Goal: Information Seeking & Learning: Understand process/instructions

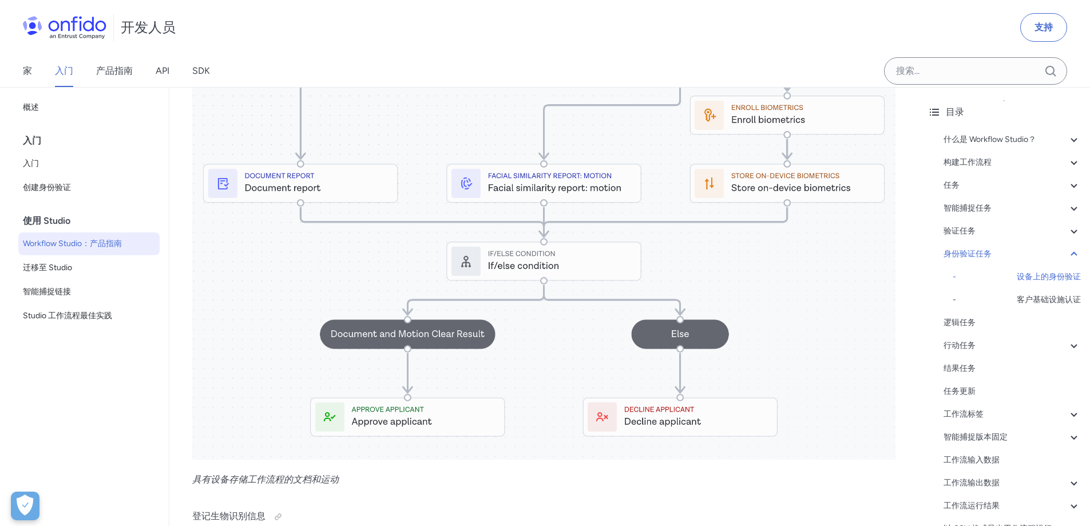
scroll to position [10587, 0]
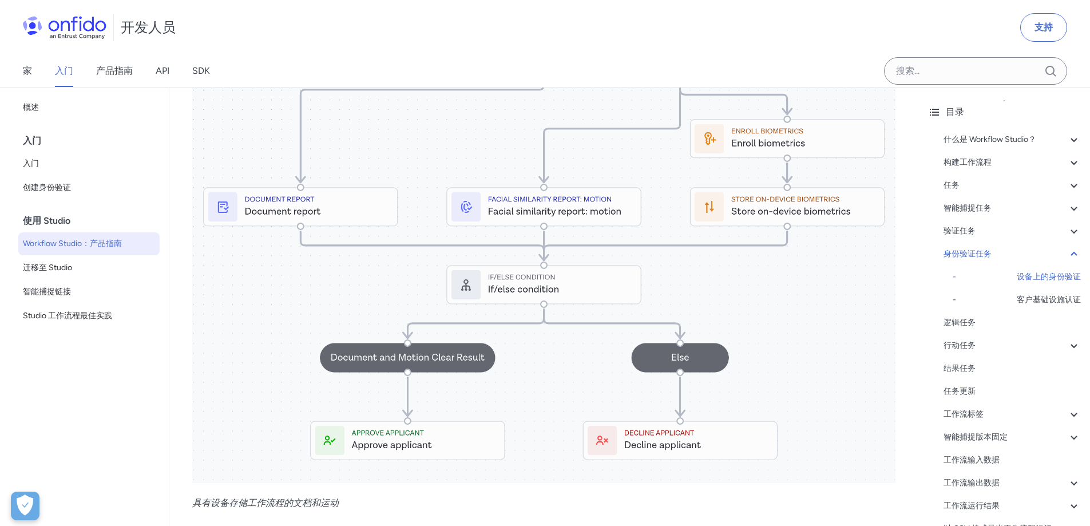
click at [500, 274] on img at bounding box center [543, 169] width 703 height 627
drag, startPoint x: 907, startPoint y: 249, endPoint x: 841, endPoint y: 221, distance: 71.8
click at [57, 291] on font "智能捕捉链接" at bounding box center [47, 292] width 48 height 10
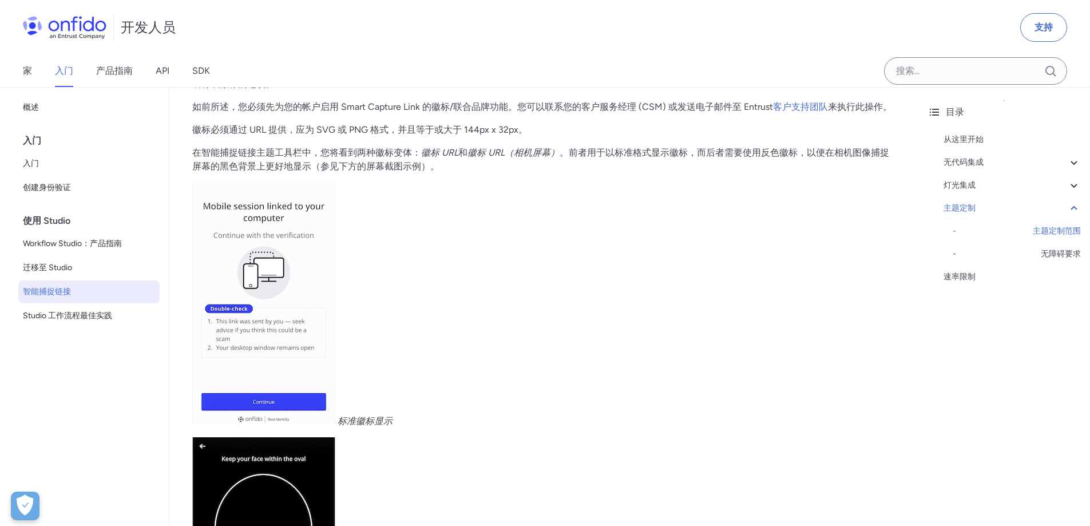
scroll to position [4120, 0]
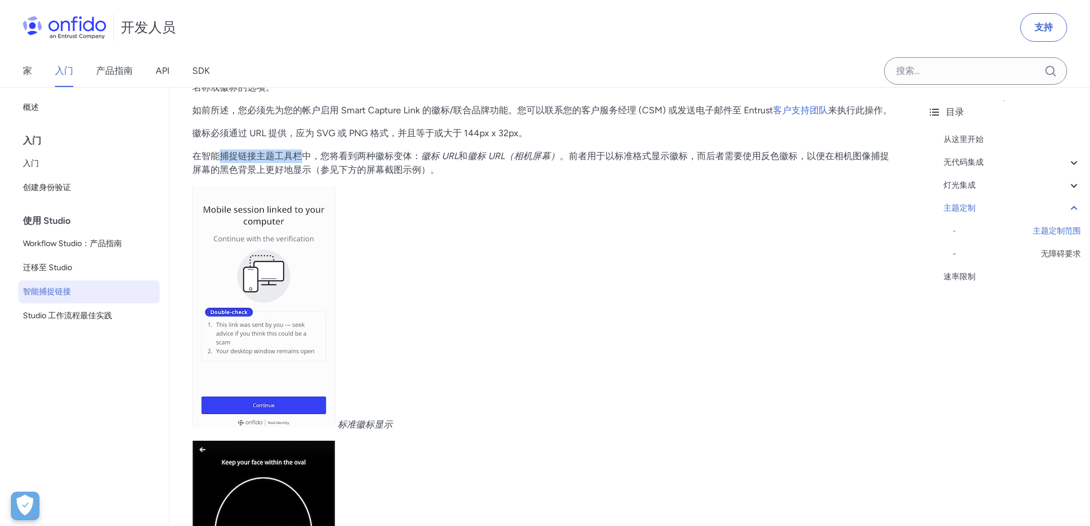
drag, startPoint x: 220, startPoint y: 193, endPoint x: 307, endPoint y: 196, distance: 87.0
click at [307, 161] on font "在智能捕捉链接主题工具栏中，您将看到两种徽标变体：" at bounding box center [306, 156] width 229 height 11
drag, startPoint x: 358, startPoint y: 192, endPoint x: 401, endPoint y: 195, distance: 43.0
click at [401, 161] on font "在智能捕捉链接主题工具栏中，您将看到两种徽标变体：" at bounding box center [306, 156] width 229 height 11
click at [457, 225] on p "标准徽标显示" at bounding box center [543, 308] width 703 height 245
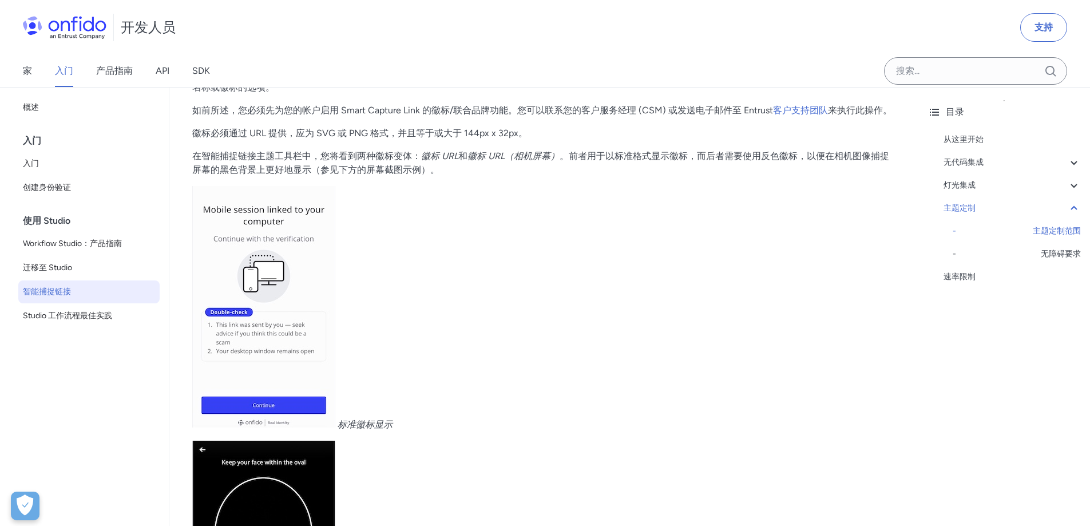
click at [574, 235] on p "标准徽标显示" at bounding box center [543, 308] width 703 height 245
drag, startPoint x: 514, startPoint y: 192, endPoint x: 552, endPoint y: 194, distance: 37.2
click at [552, 161] on font "徽标 URL（相机屏幕）" at bounding box center [514, 156] width 92 height 11
click at [655, 276] on p "标准徽标显示" at bounding box center [543, 308] width 703 height 245
drag, startPoint x: 587, startPoint y: 191, endPoint x: 706, endPoint y: 196, distance: 119.1
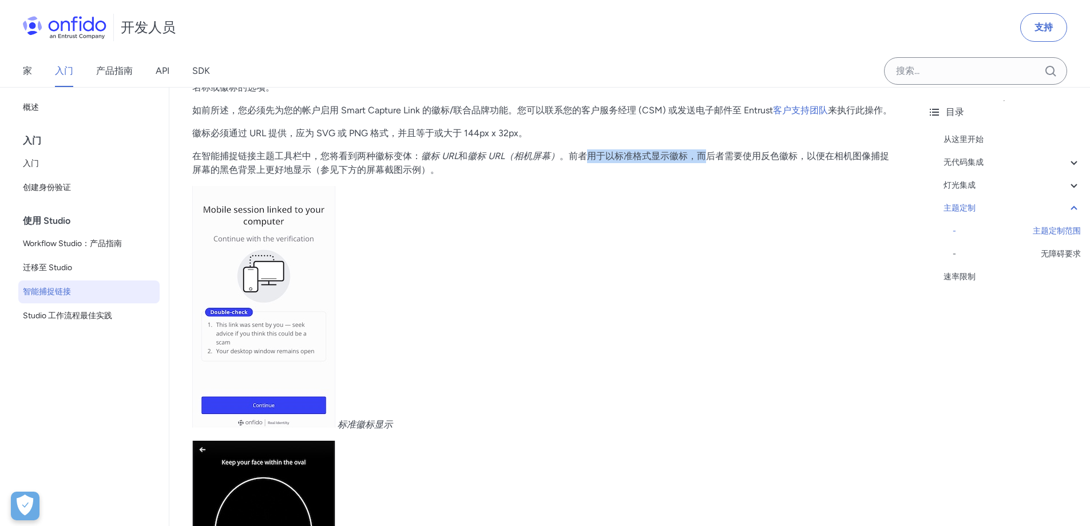
click at [706, 175] on font "。前者用于以标准格式显示徽标，而后者需要使用反色徽标，以便在相机图像捕捉屏幕的黑色背景上更好地显示（参见下方的屏幕截图示例）。" at bounding box center [540, 163] width 697 height 25
click at [705, 263] on p "标准徽标显示" at bounding box center [543, 308] width 703 height 245
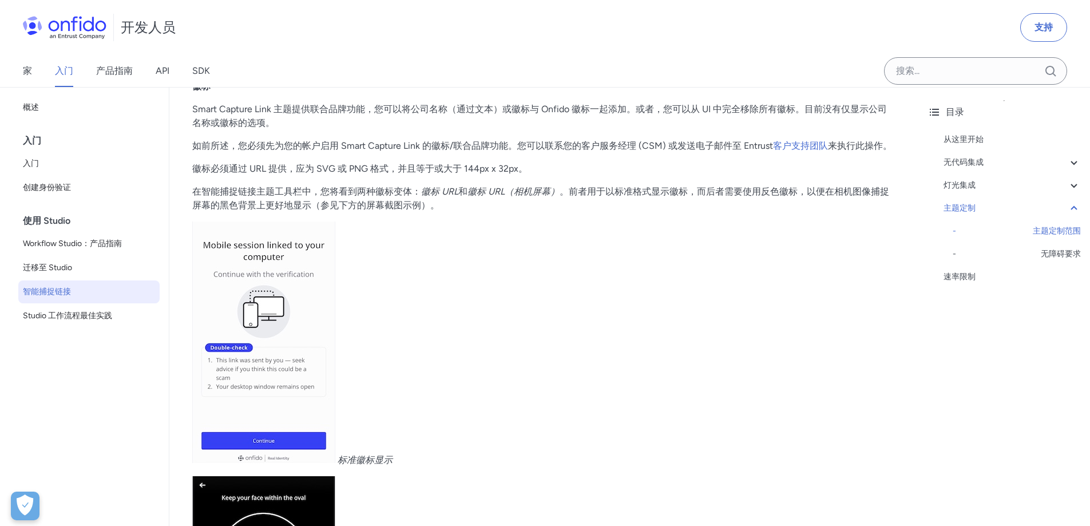
scroll to position [4063, 0]
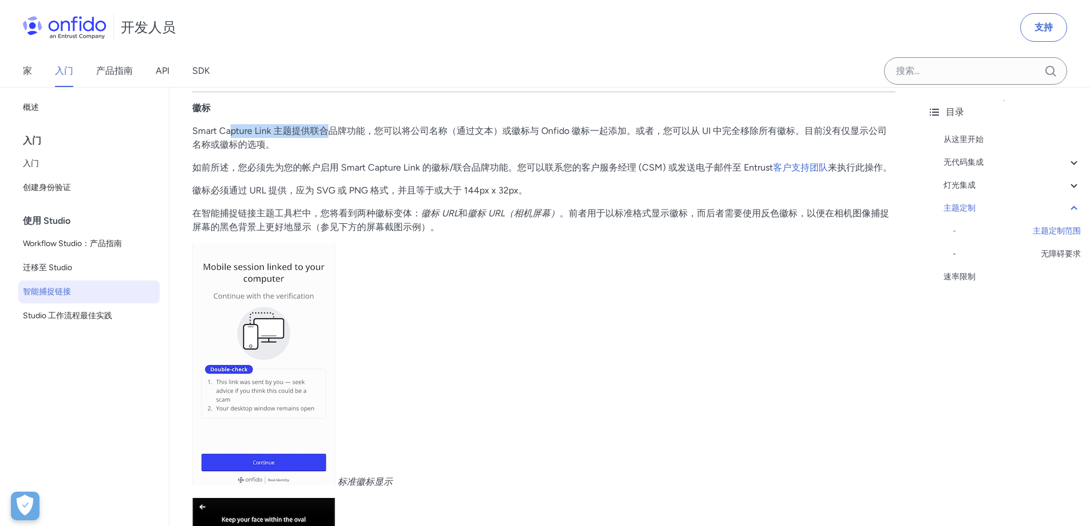
drag, startPoint x: 232, startPoint y: 167, endPoint x: 327, endPoint y: 168, distance: 95.0
click at [327, 150] on font "Smart Capture Link 主题提供联合品牌功能，您可以将公司名称（通过文本）或徽标与 Onfido 徽标一起添加。或者，您可以从 UI 中完全移除…" at bounding box center [539, 137] width 695 height 25
drag, startPoint x: 430, startPoint y: 187, endPoint x: 424, endPoint y: 183, distance: 7.2
click at [430, 152] on p "Smart Capture Link 主题提供联合品牌功能，您可以将公司名称（通过文本）或徽标与 Onfido 徽标一起添加。或者，您可以从 UI 中完全移除…" at bounding box center [543, 137] width 703 height 27
click at [559, 152] on p "Smart Capture Link 主题提供联合品牌功能，您可以将公司名称（通过文本）或徽标与 Onfido 徽标一起添加。或者，您可以从 UI 中完全移除…" at bounding box center [543, 137] width 703 height 27
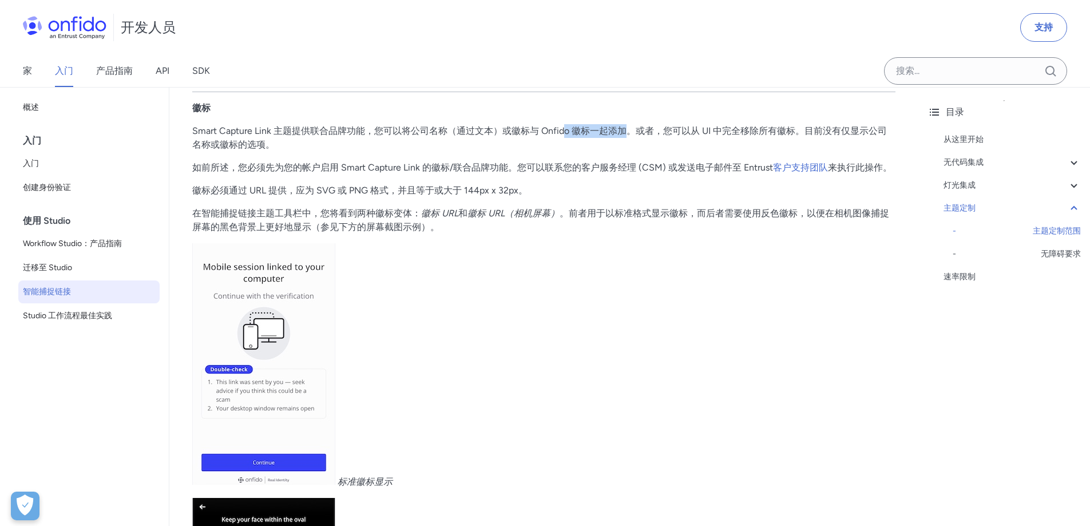
click at [624, 150] on font "Smart Capture Link 主题提供联合品牌功能，您可以将公司名称（通过文本）或徽标与 Onfido 徽标一起添加。或者，您可以从 UI 中完全移除…" at bounding box center [539, 137] width 695 height 25
click at [743, 152] on p "Smart Capture Link 主题提供联合品牌功能，您可以将公司名称（通过文本）或徽标与 Onfido 徽标一起添加。或者，您可以从 UI 中完全移除…" at bounding box center [543, 137] width 703 height 27
drag, startPoint x: 567, startPoint y: 205, endPoint x: 733, endPoint y: 204, distance: 166.5
click at [733, 173] on font "如前所述，您必须先为您的帐户启用 Smart Capture Link 的徽标/联合品牌功能。您可以联系您的客户服务经理 (CSM) 或发送电子邮件至 Ent…" at bounding box center [482, 167] width 581 height 11
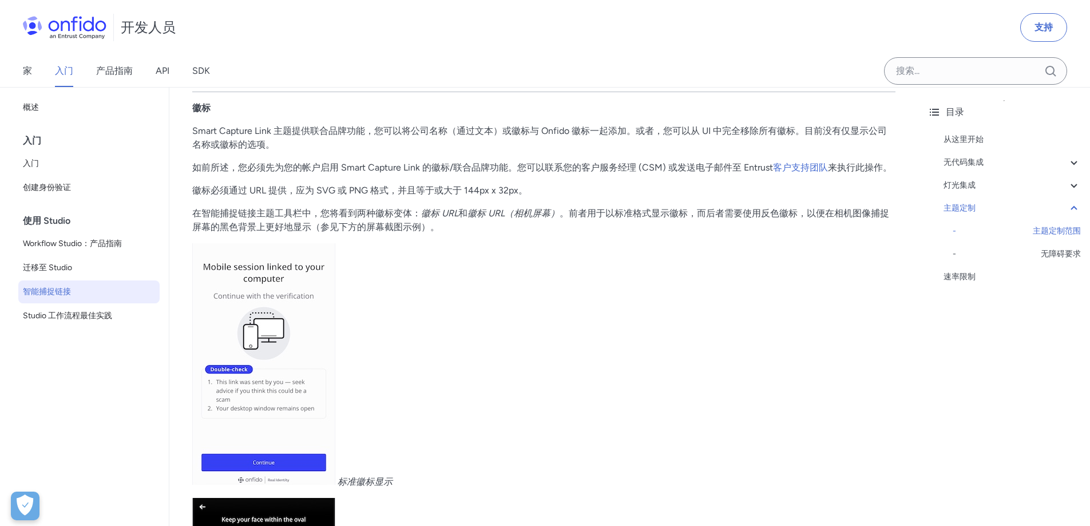
click at [569, 304] on p "标准徽标显示" at bounding box center [543, 365] width 703 height 245
drag, startPoint x: 238, startPoint y: 225, endPoint x: 343, endPoint y: 225, distance: 105.3
click at [343, 196] on font "徽标必须通过 URL 提供，应为 SVG 或 PNG 格式，并且等于或大于 144px x 32px。" at bounding box center [359, 190] width 335 height 11
click at [436, 289] on p "标准徽标显示" at bounding box center [543, 365] width 703 height 245
drag, startPoint x: 298, startPoint y: 225, endPoint x: 388, endPoint y: 228, distance: 90.4
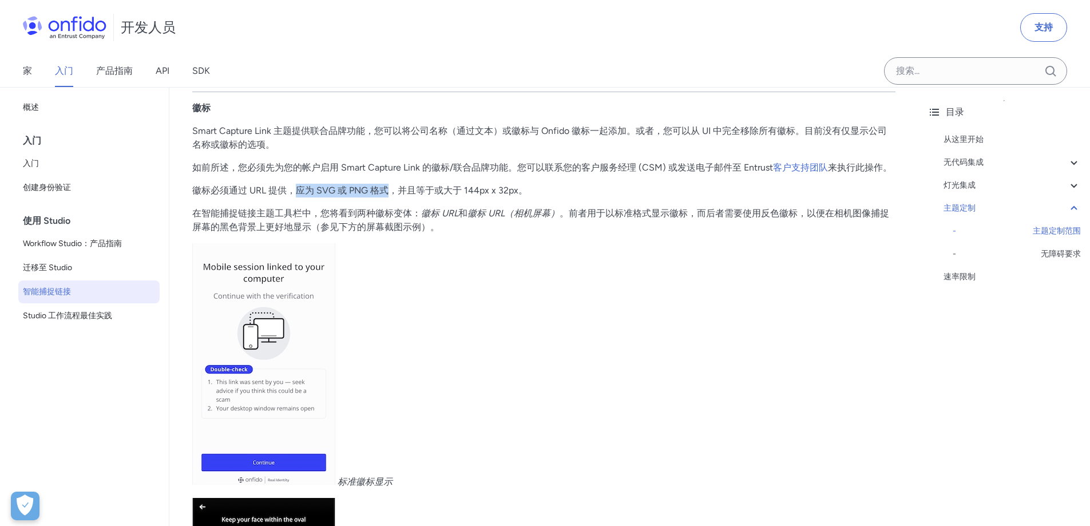
click at [388, 196] on font "徽标必须通过 URL 提供，应为 SVG 或 PNG 格式，并且等于或大于 144px x 32px。" at bounding box center [359, 190] width 335 height 11
click at [520, 312] on p "标准徽标显示" at bounding box center [543, 365] width 703 height 245
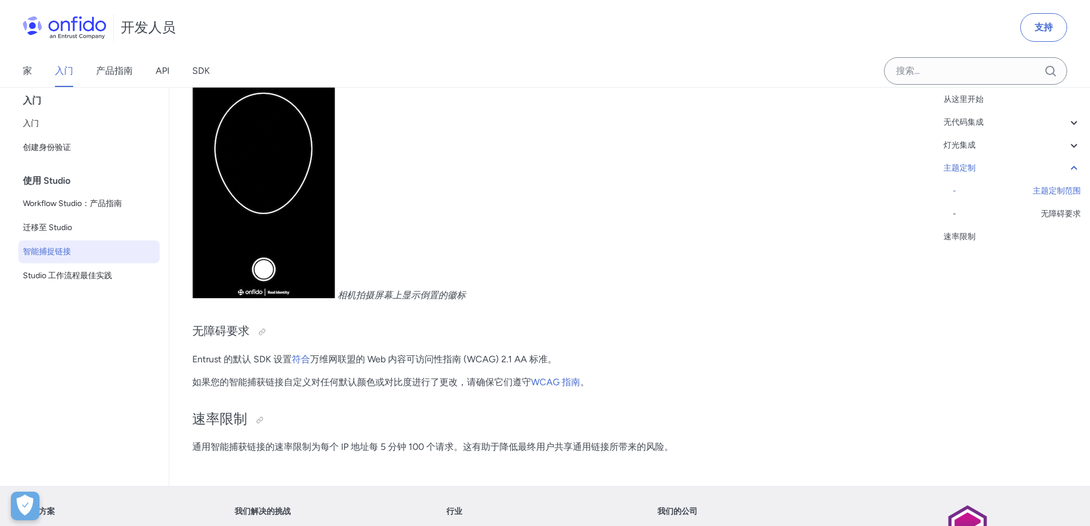
scroll to position [4521, 0]
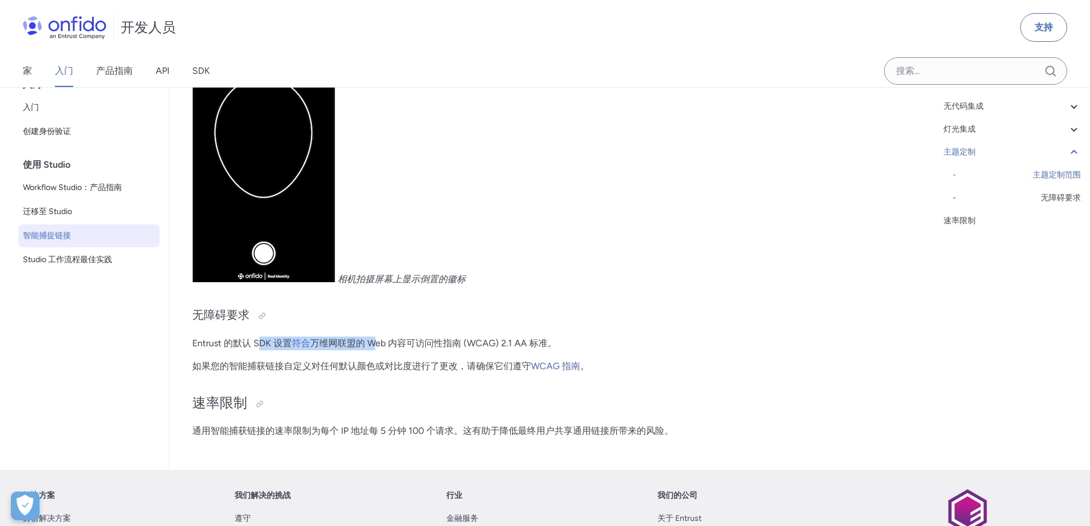
drag, startPoint x: 262, startPoint y: 377, endPoint x: 373, endPoint y: 376, distance: 111.0
click at [373, 350] on p "Entrust 的默认 SDK 设置 符合 万维网联盟的 Web 内容可访问性指南 (WCAG) 2.1 AA 标准。" at bounding box center [543, 343] width 703 height 14
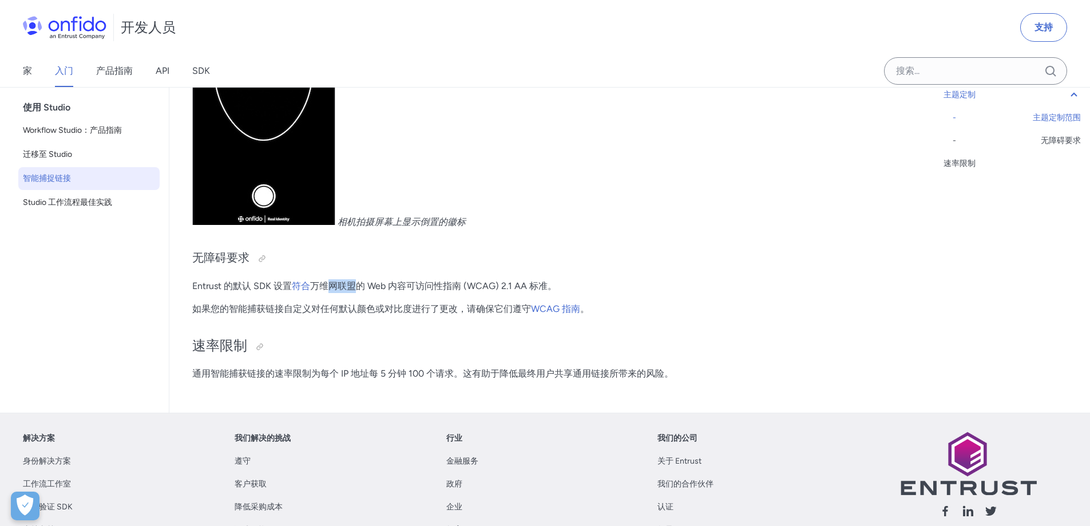
drag, startPoint x: 331, startPoint y: 321, endPoint x: 354, endPoint y: 319, distance: 23.0
click at [354, 291] on font "万维网联盟的 Web 内容可访问性指南 (WCAG) 2.1 AA 标准。" at bounding box center [433, 285] width 247 height 11
click at [415, 356] on h2 "速率限制" at bounding box center [543, 345] width 703 height 19
click at [30, 351] on div "返回首页 概述 入门 入门 创建身份验证 使用 Studio Workflow Studio：产品指南 迁移至 Studio 智能捕捉链接 Studio 工作…" at bounding box center [84, 193] width 169 height 439
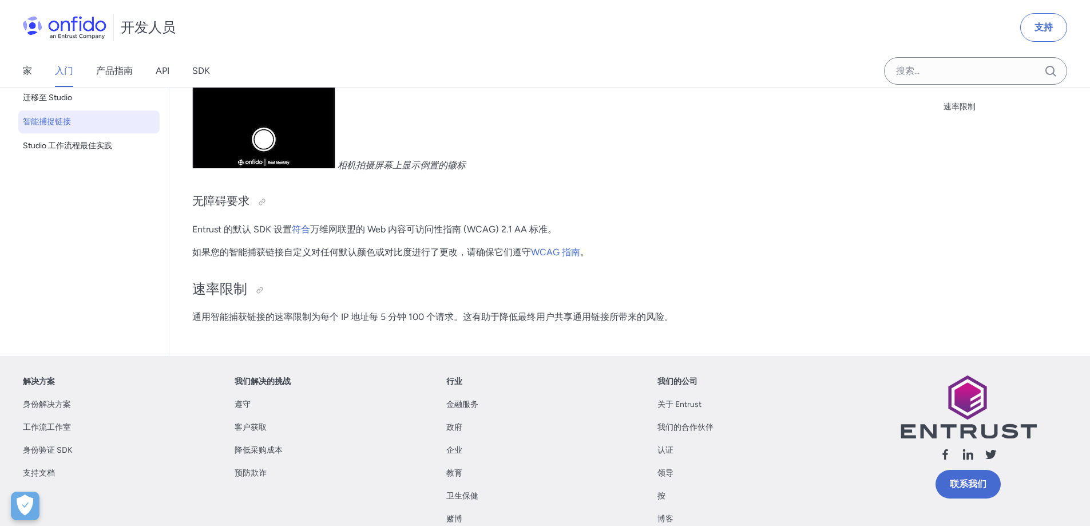
scroll to position [4635, 0]
drag, startPoint x: 376, startPoint y: 353, endPoint x: 464, endPoint y: 351, distance: 88.1
click at [464, 322] on font "通用智能捕获链接的速率限制为每个 IP 地址每 5 分钟 100 个请求。这有助于降低最终用户共享通用链接所带来的风险。" at bounding box center [432, 316] width 481 height 11
click at [561, 322] on font "通用智能捕获链接的速率限制为每个 IP 地址每 5 分钟 100 个请求。这有助于降低最终用户共享通用链接所带来的风险。" at bounding box center [432, 316] width 481 height 11
click at [82, 150] on font "Studio 工作流程最佳实践" at bounding box center [67, 145] width 89 height 10
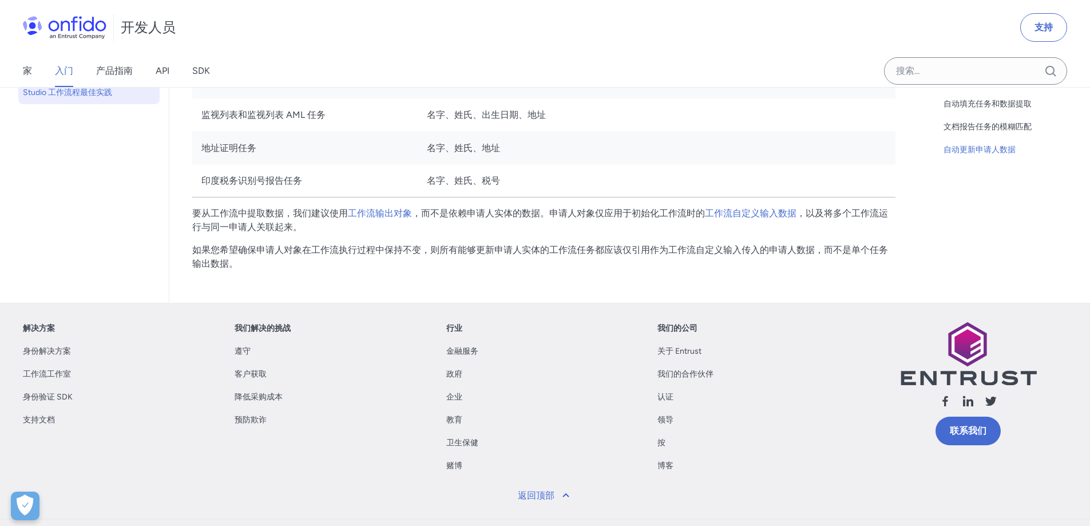
scroll to position [2747, 0]
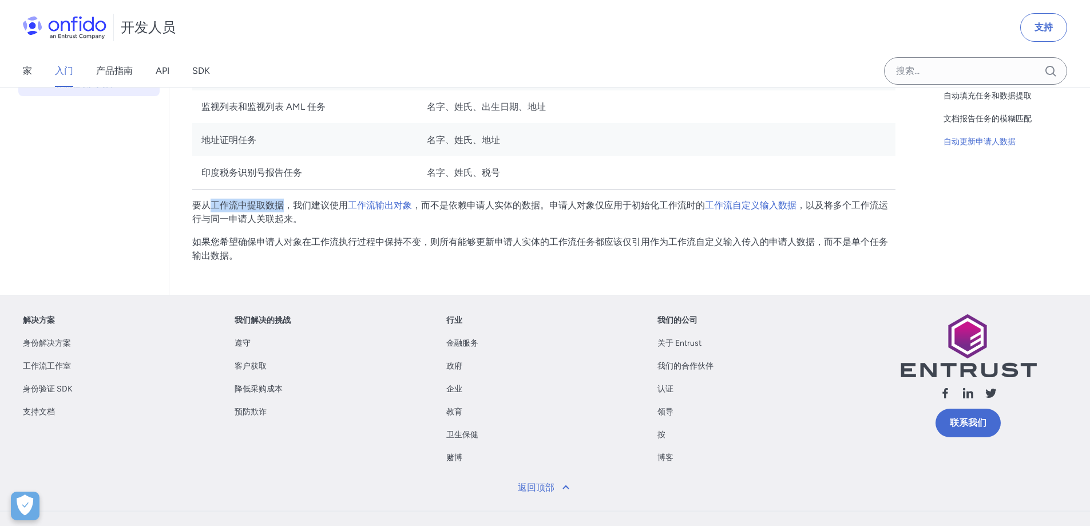
drag, startPoint x: 221, startPoint y: 204, endPoint x: 286, endPoint y: 205, distance: 64.7
click at [286, 205] on font "要从工作流中提取数据，我们建议使用" at bounding box center [270, 205] width 156 height 11
click at [346, 224] on p "要从工作流中提取数据，我们建议使用 工作流输出对象 ，而不是依赖申请人实体的数据。申请人对象仅应用于初始化工作流时的 工作流自定义输入数据 ，以及将多个工作流…" at bounding box center [543, 212] width 703 height 27
drag, startPoint x: 453, startPoint y: 204, endPoint x: 541, endPoint y: 211, distance: 87.8
click at [541, 211] on font "，而不是依赖申请人实体的数据。申请人对象仅应用于初始化工作流时的" at bounding box center [558, 205] width 293 height 11
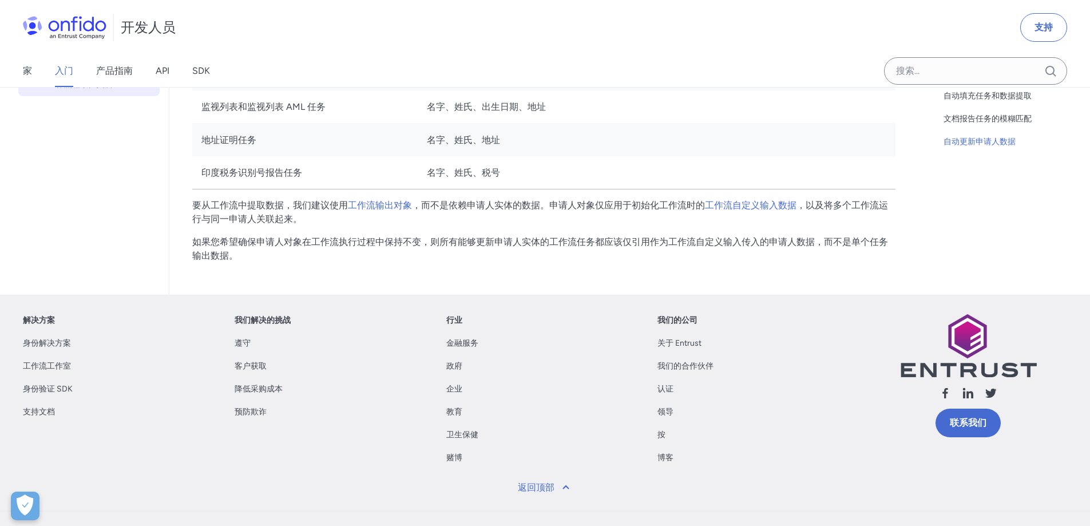
click at [332, 244] on font "如果您希望确保申请人对象在工作流执行过程中保持不变，则所有能够更新申请人实体的工作流任务都应该仅引用作为工作流自定义输入传入的申请人数据，而不是单个任务输出数…" at bounding box center [540, 248] width 696 height 25
drag, startPoint x: 551, startPoint y: 203, endPoint x: 676, endPoint y: 207, distance: 125.4
click at [676, 207] on font "，而不是依赖申请人实体的数据。申请人对象仅应用于初始化工作流时的" at bounding box center [558, 205] width 293 height 11
click at [418, 260] on p "如果您希望确保申请人对象在工作流执行过程中保持不变，则所有能够更新申请人实体的工作流任务都应该仅引用作为工作流自定义输入传入的申请人数据，而不是单个任务输出数…" at bounding box center [543, 248] width 703 height 27
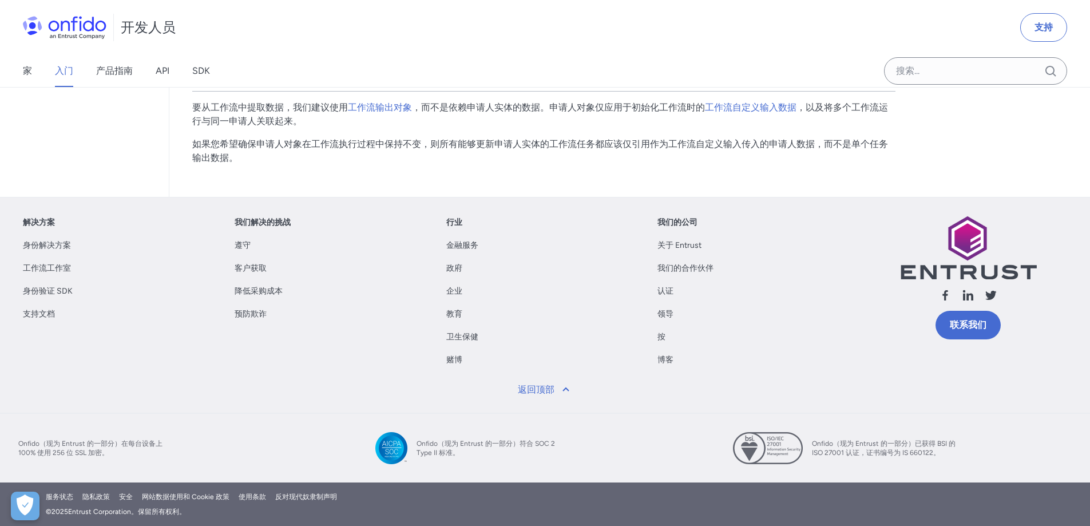
scroll to position [3027, 0]
click at [0, 0] on div at bounding box center [0, 0] width 0 height 0
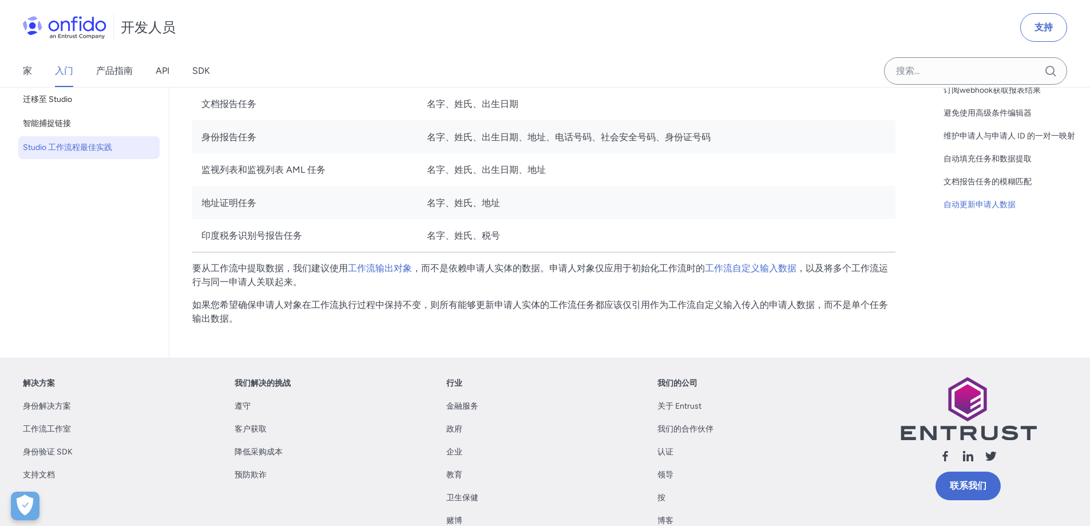
click at [943, 22] on div "开发人员 支持" at bounding box center [545, 27] width 1090 height 55
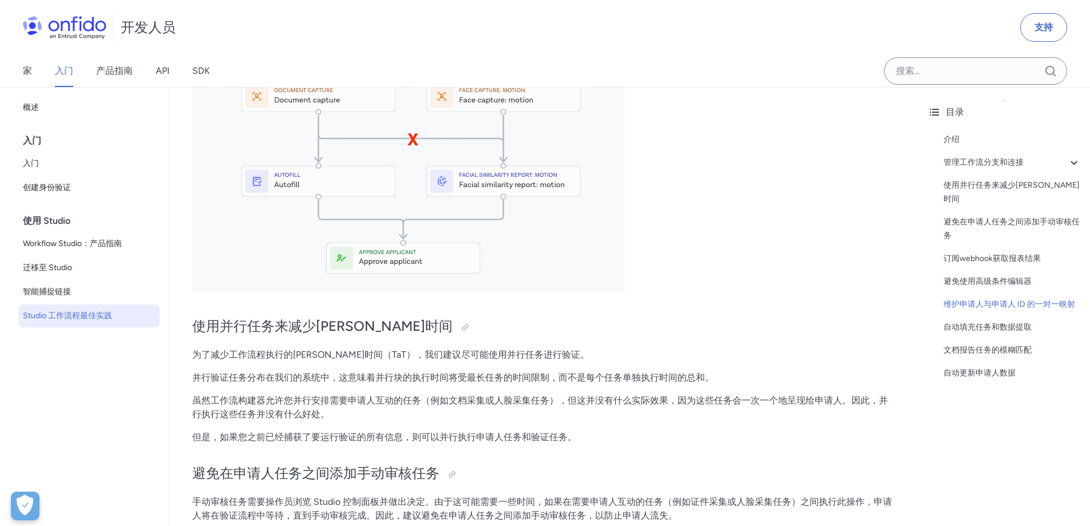
scroll to position [1368, 0]
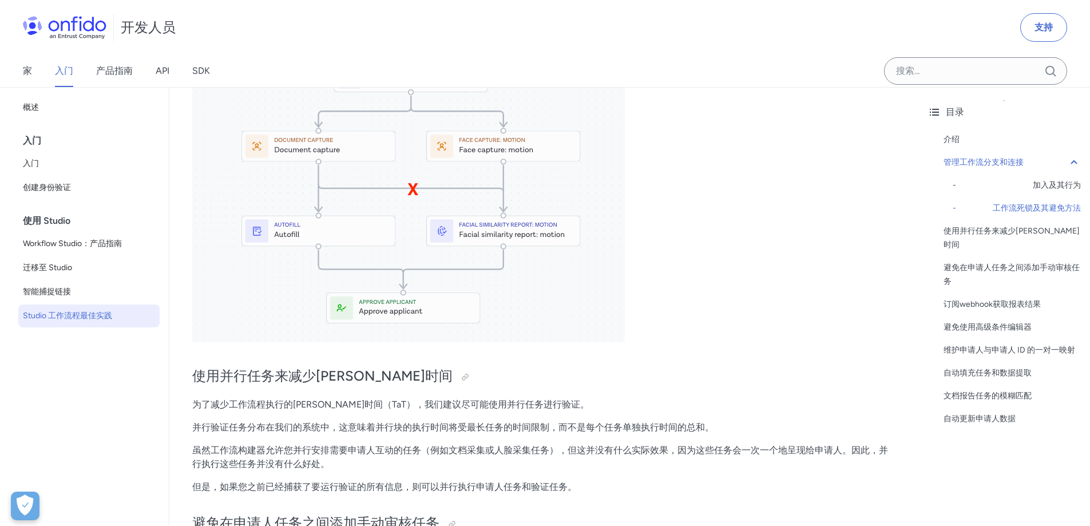
click at [644, 490] on p "但是，如果您之前已经捕获了要运行验证的所有信息，则可以并行执行申请人任务和验证任务。" at bounding box center [543, 487] width 703 height 14
drag, startPoint x: 932, startPoint y: 9, endPoint x: 932, endPoint y: 0, distance: 8.6
click at [932, 7] on div "开发人员 支持" at bounding box center [545, 27] width 1090 height 55
